Goal: Task Accomplishment & Management: Use online tool/utility

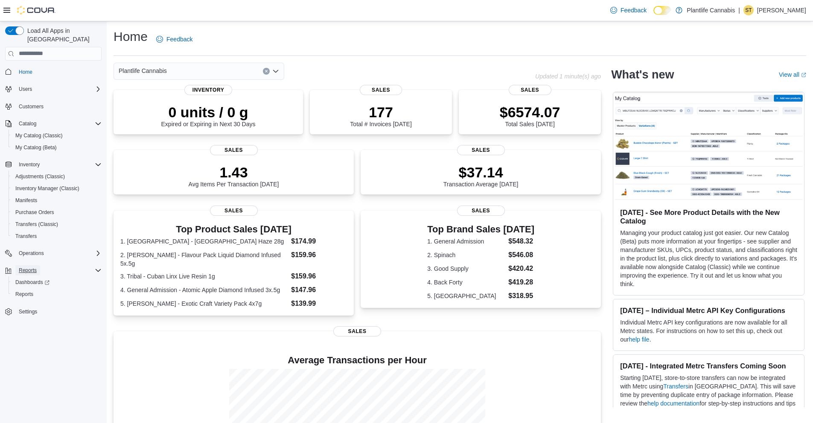
click at [23, 267] on span "Reports" at bounding box center [28, 270] width 18 height 7
click at [24, 291] on span "Reports" at bounding box center [24, 294] width 18 height 7
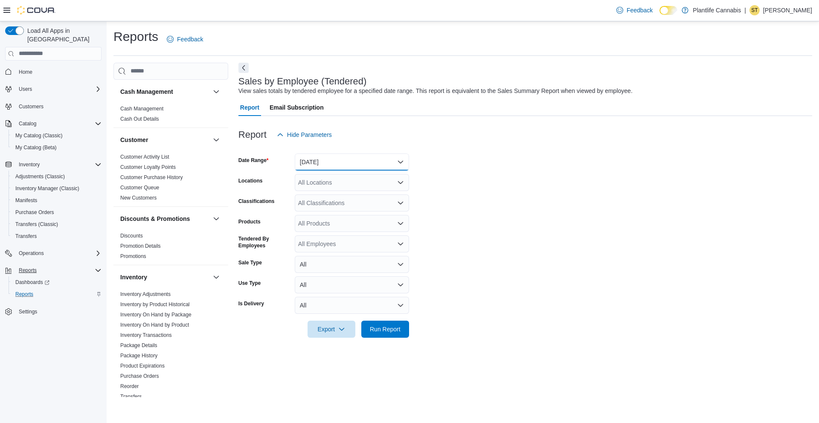
click at [388, 160] on button "[DATE]" at bounding box center [352, 162] width 114 height 17
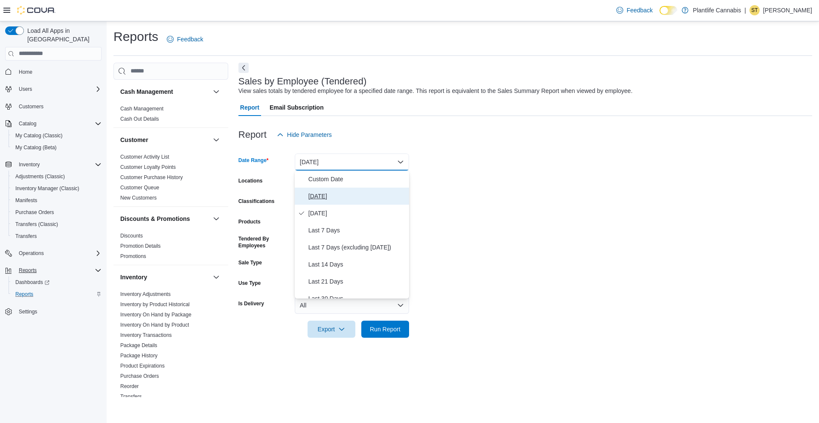
click at [332, 203] on button "[DATE]" at bounding box center [352, 196] width 114 height 17
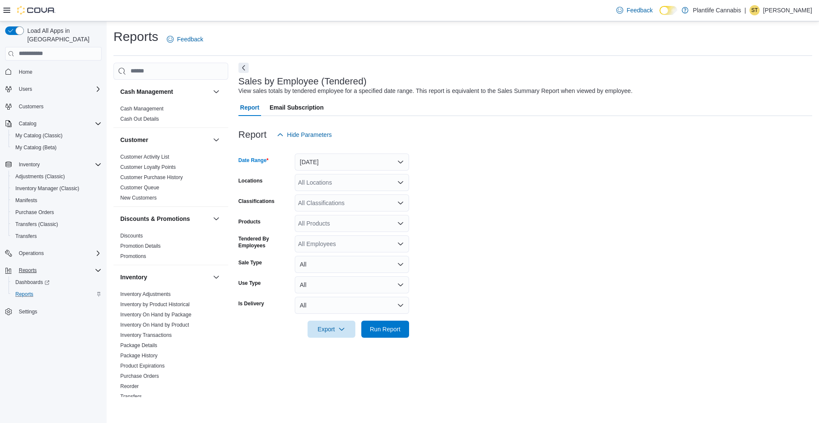
click at [328, 185] on div "All Locations" at bounding box center [352, 182] width 114 height 17
type input "***"
click at [345, 212] on span "Edmonton - [GEOGRAPHIC_DATA] South" at bounding box center [374, 209] width 112 height 9
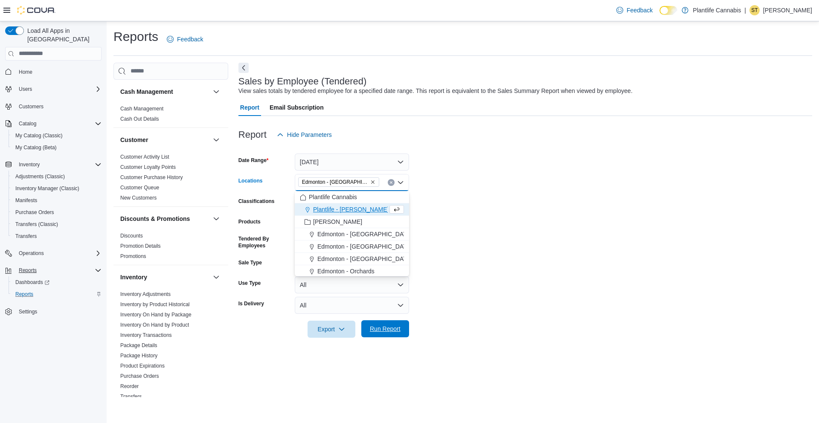
click at [392, 329] on span "Run Report" at bounding box center [385, 329] width 31 height 9
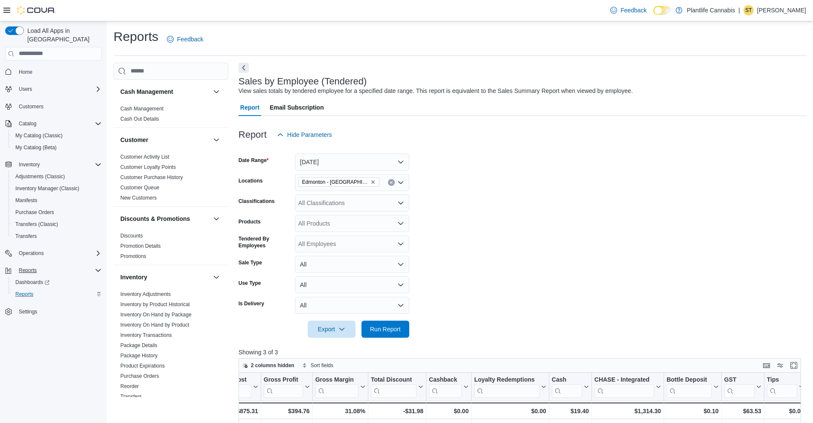
click at [322, 204] on div "All Classifications" at bounding box center [352, 203] width 114 height 17
type input "***"
click at [331, 216] on span "Accessory Group" at bounding box center [336, 217] width 46 height 9
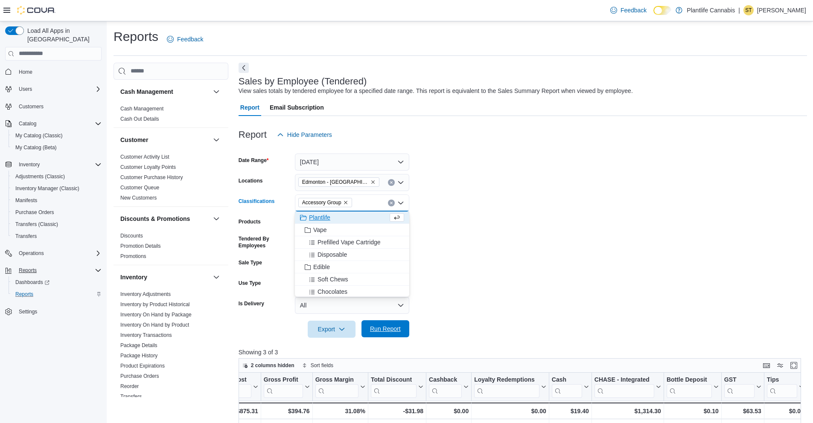
click at [394, 330] on span "Run Report" at bounding box center [385, 329] width 31 height 9
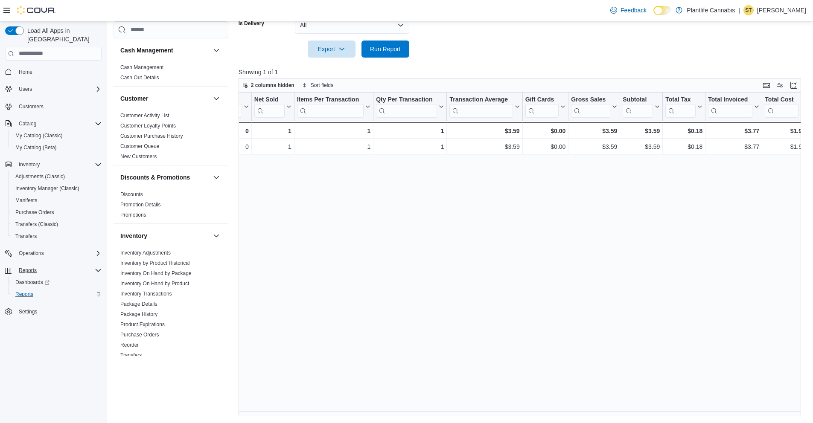
scroll to position [0, 212]
